Goal: Transaction & Acquisition: Purchase product/service

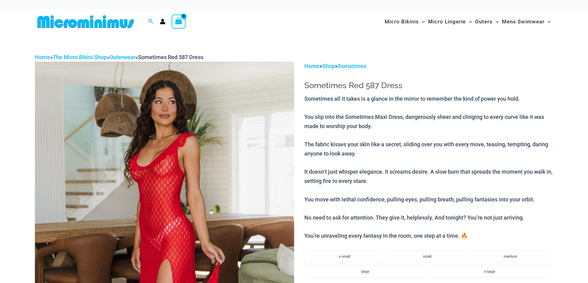
select select
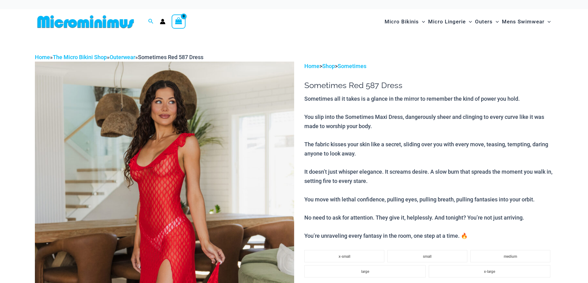
select select
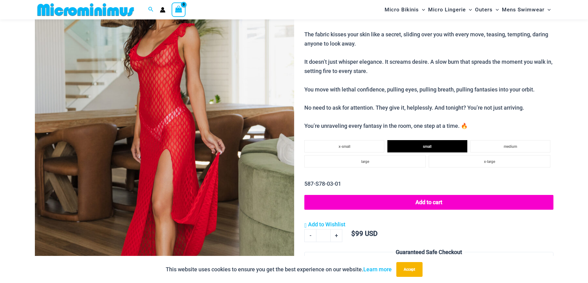
scroll to position [180, 0]
